Goal: Information Seeking & Learning: Check status

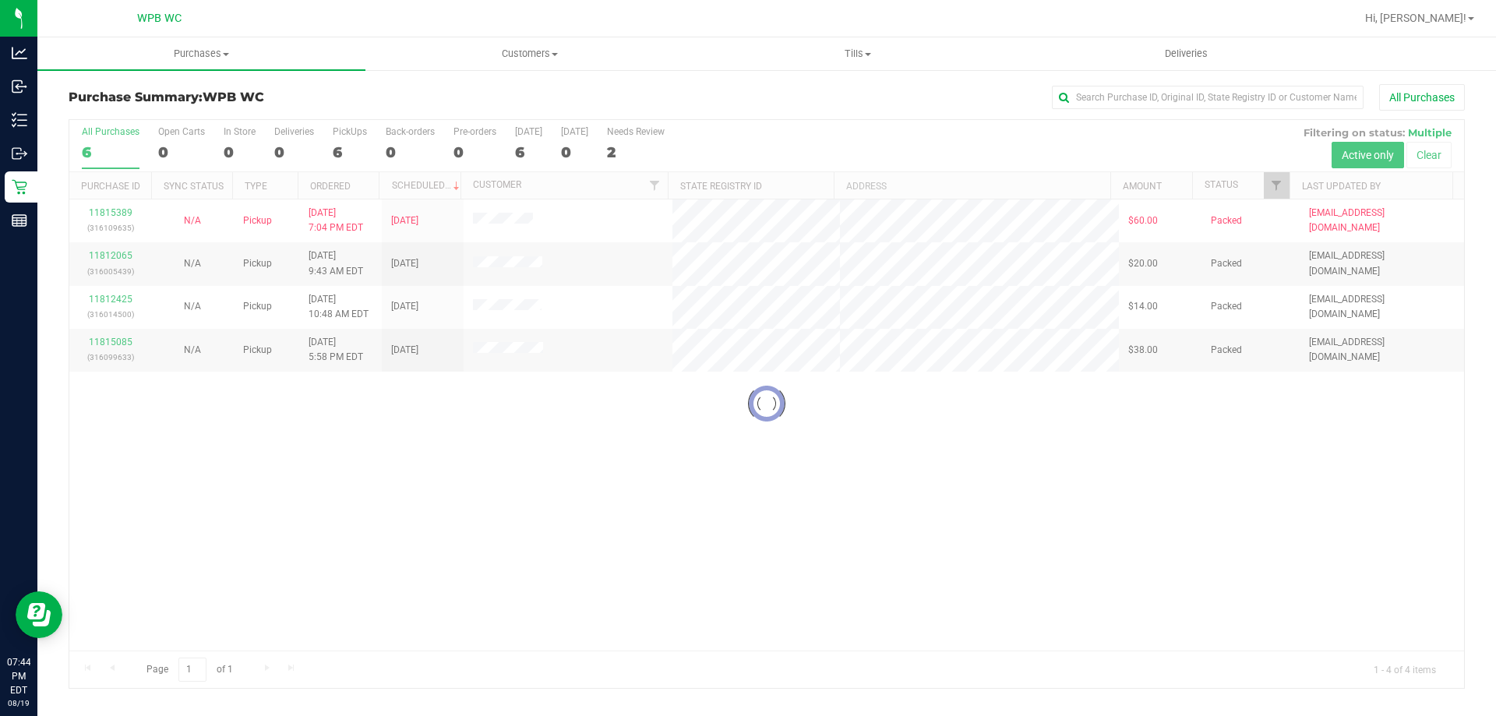
click at [104, 154] on div at bounding box center [766, 404] width 1395 height 568
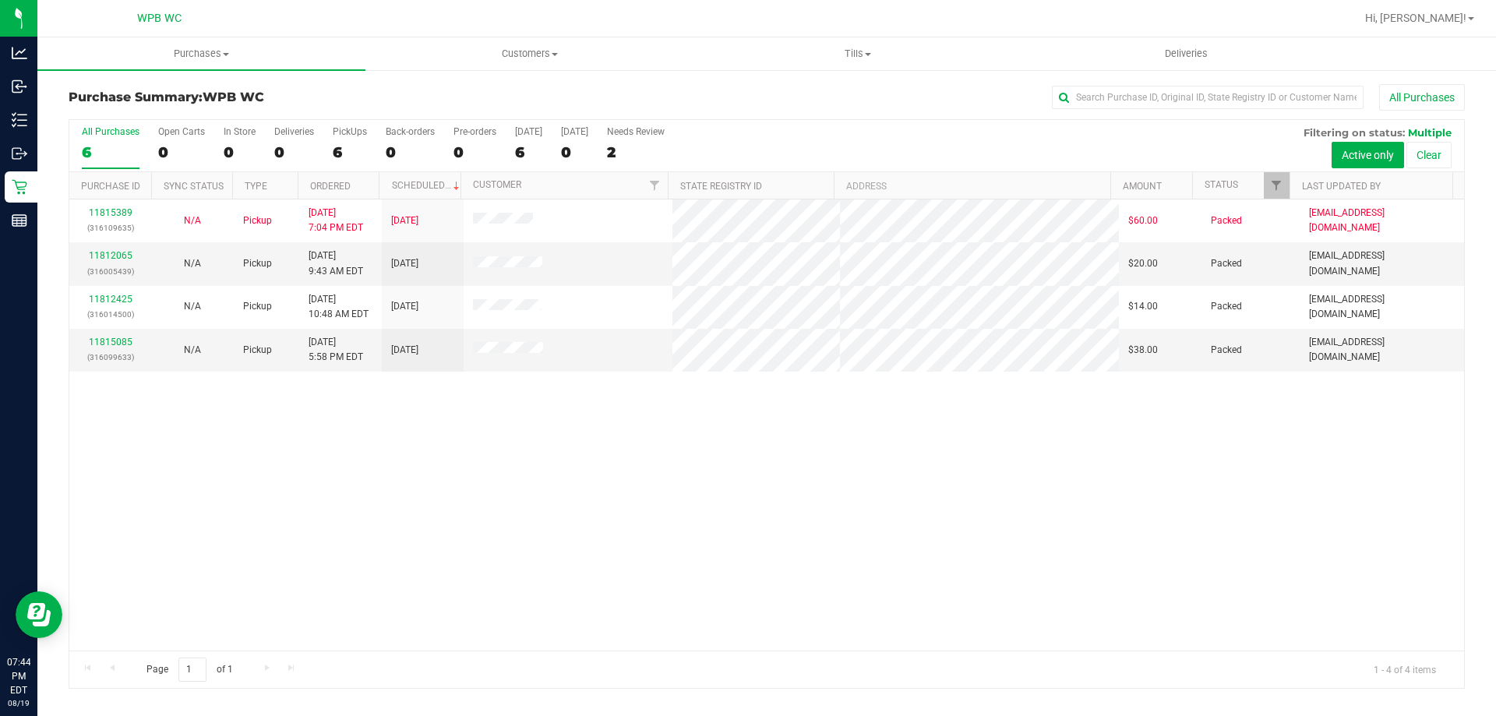
click at [128, 152] on div "6" at bounding box center [111, 152] width 58 height 18
click at [0, 0] on input "All Purchases 6" at bounding box center [0, 0] width 0 height 0
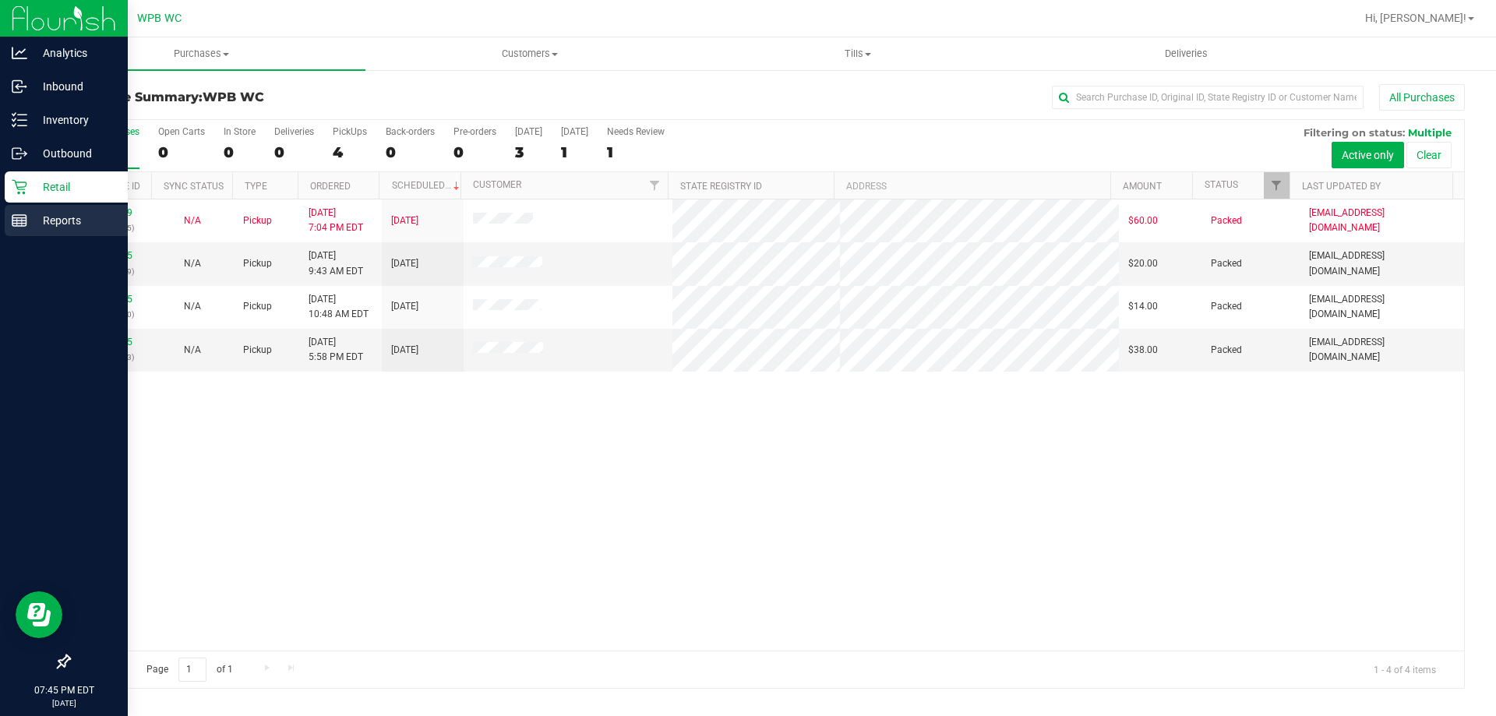
click at [48, 209] on div "Reports" at bounding box center [66, 220] width 123 height 31
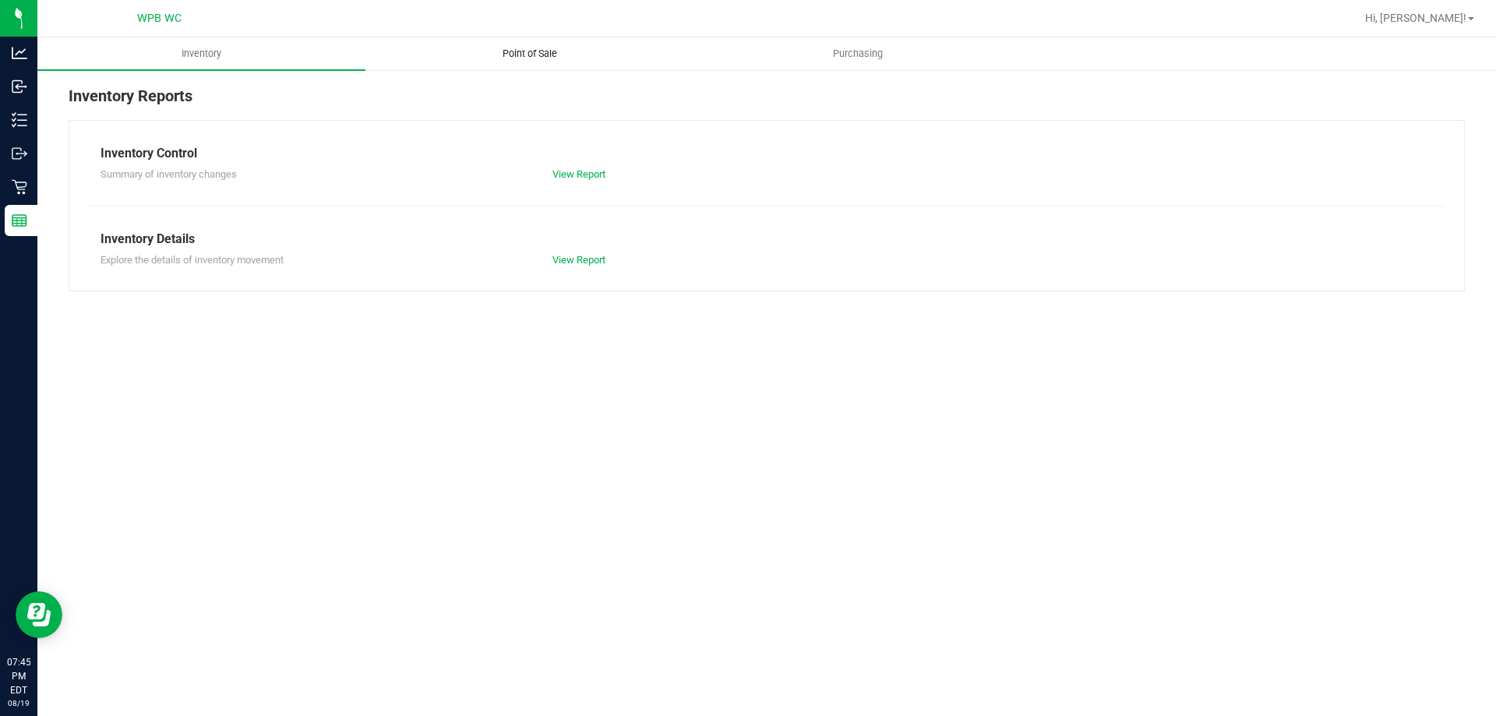
click at [543, 50] on span "Point of Sale" at bounding box center [530, 54] width 97 height 14
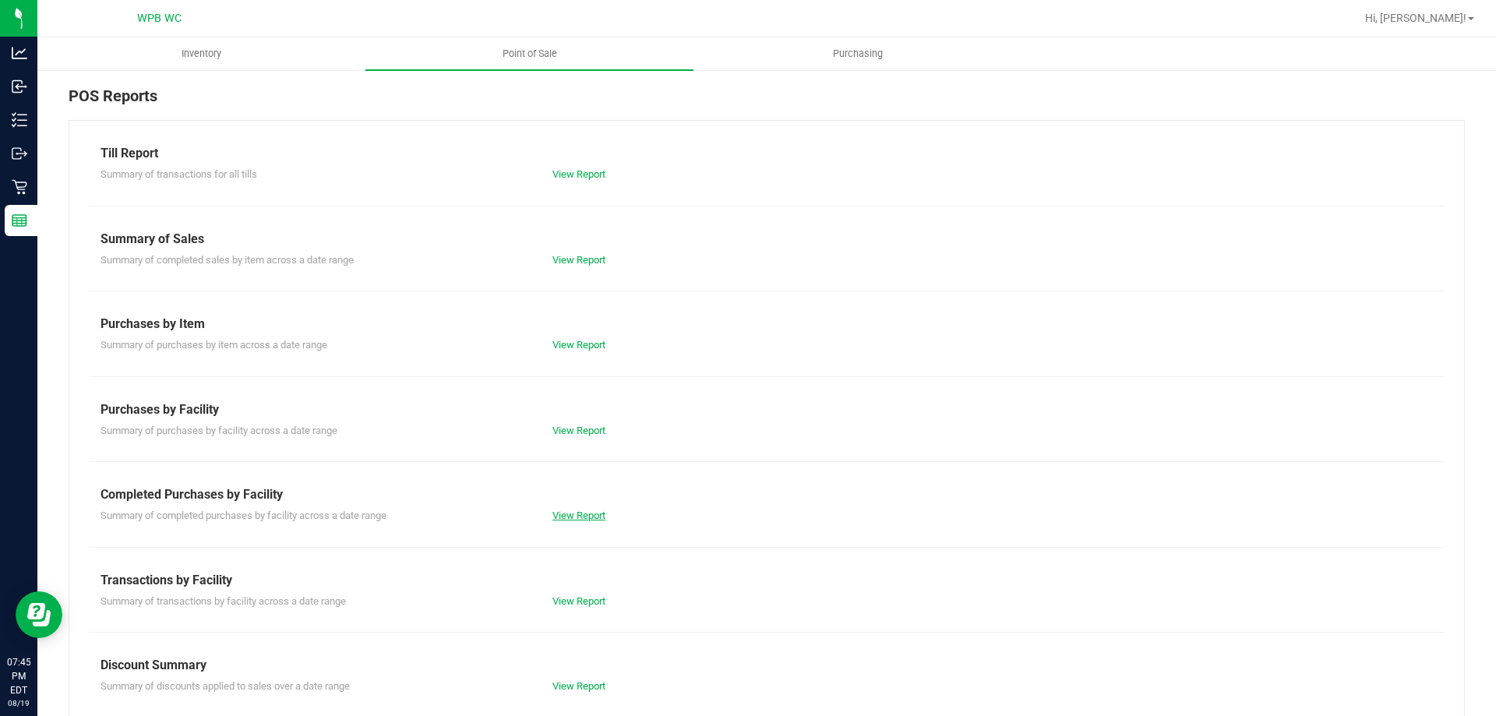
click at [568, 513] on div "Summary of completed purchases by facility across a date range View Report" at bounding box center [767, 513] width 1356 height 19
click at [568, 513] on link "View Report" at bounding box center [578, 516] width 53 height 12
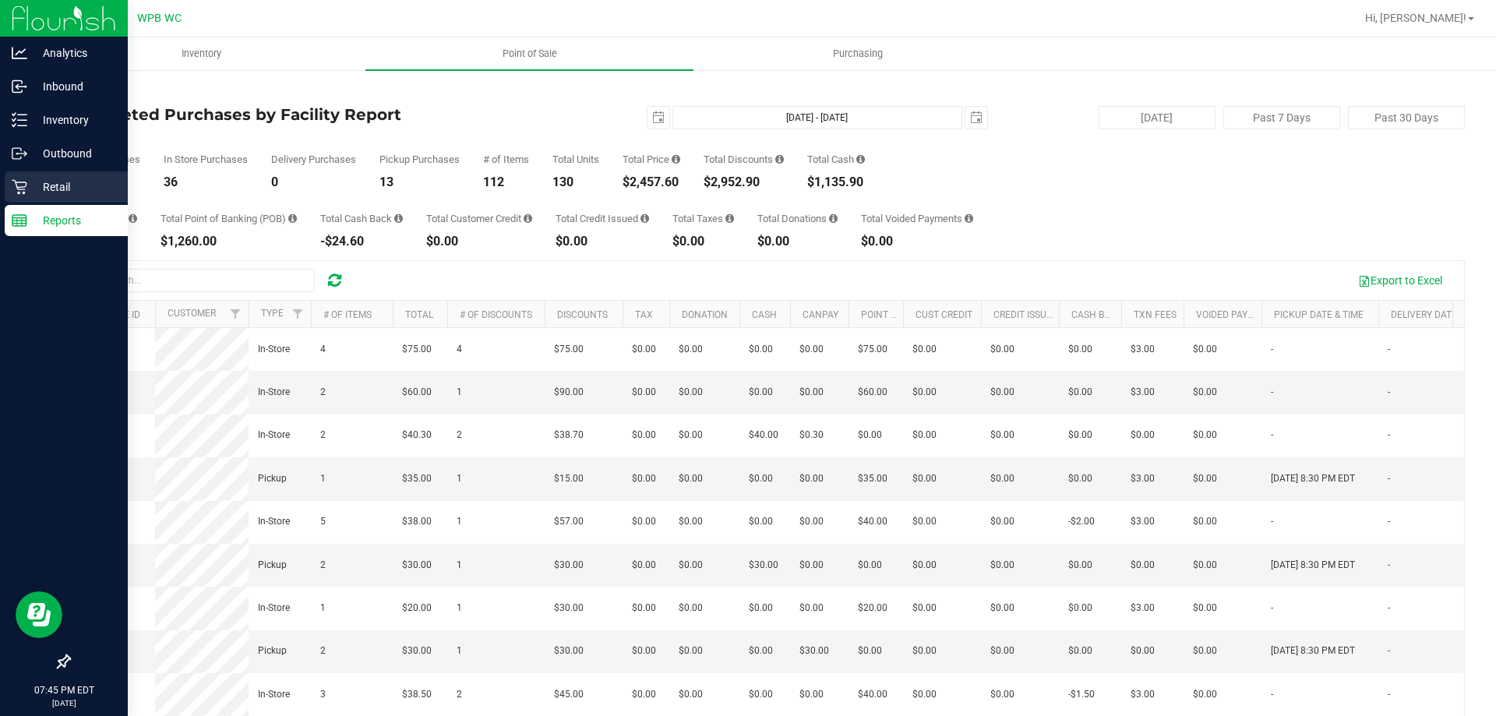
click at [27, 185] on p "Retail" at bounding box center [74, 187] width 94 height 19
